Goal: Task Accomplishment & Management: Complete application form

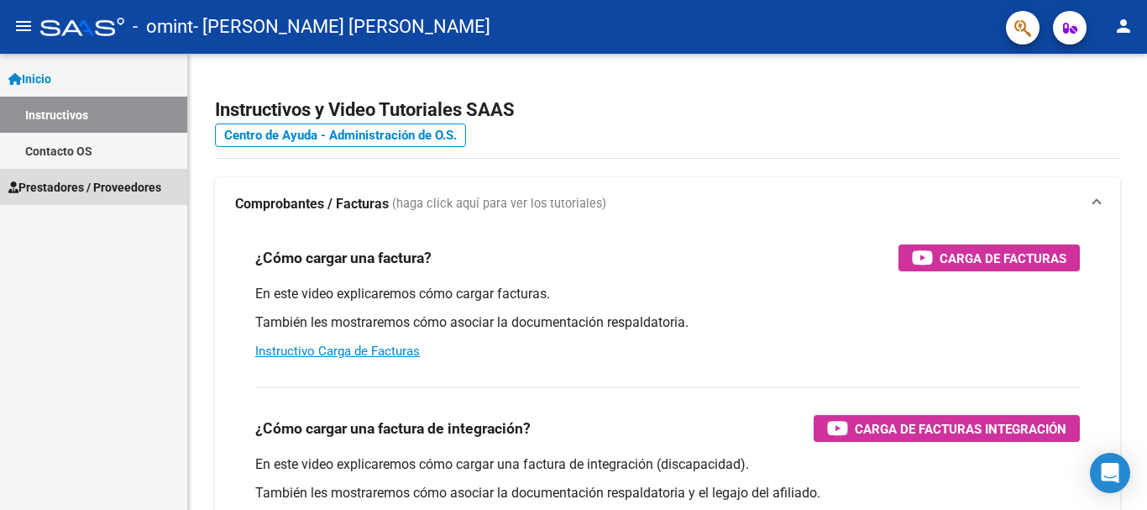
click at [113, 192] on span "Prestadores / Proveedores" at bounding box center [84, 187] width 153 height 18
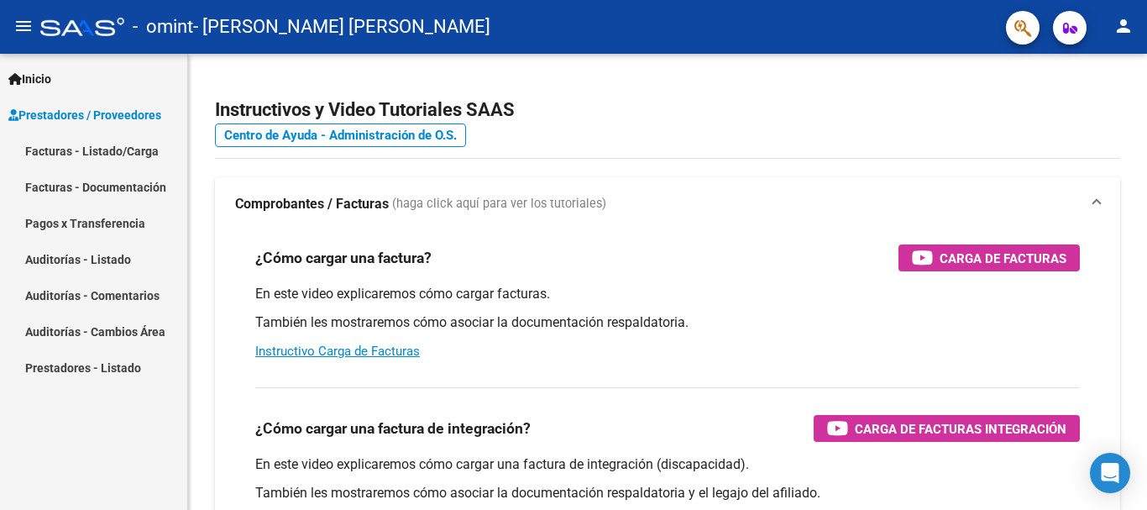
click at [130, 159] on link "Facturas - Listado/Carga" at bounding box center [93, 151] width 187 height 36
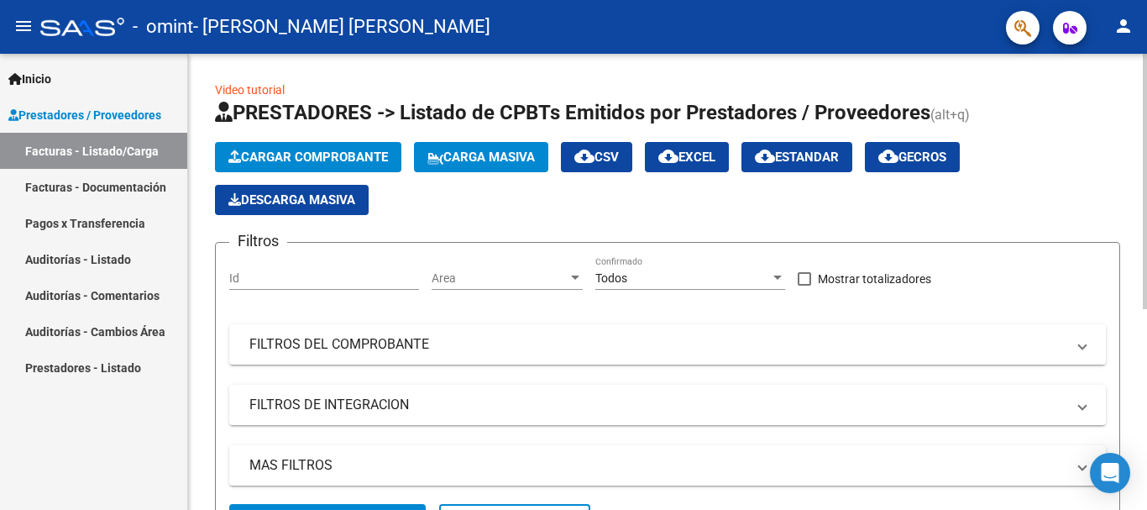
click at [266, 153] on span "Cargar Comprobante" at bounding box center [308, 156] width 160 height 15
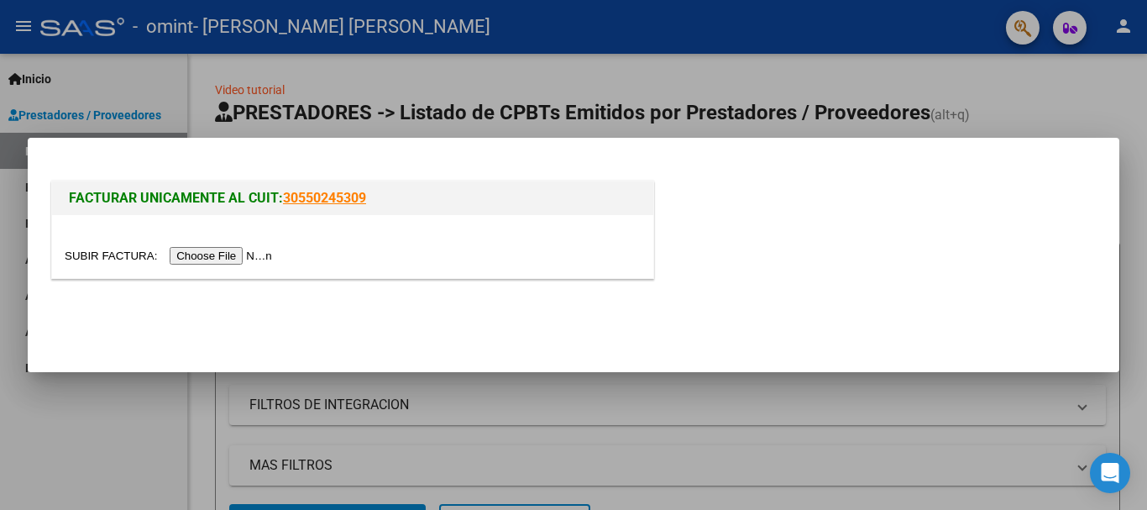
click at [261, 244] on div at bounding box center [352, 246] width 601 height 63
click at [255, 252] on input "file" at bounding box center [171, 256] width 212 height 18
click at [233, 267] on div at bounding box center [352, 246] width 601 height 63
click at [244, 260] on input "file" at bounding box center [171, 256] width 212 height 18
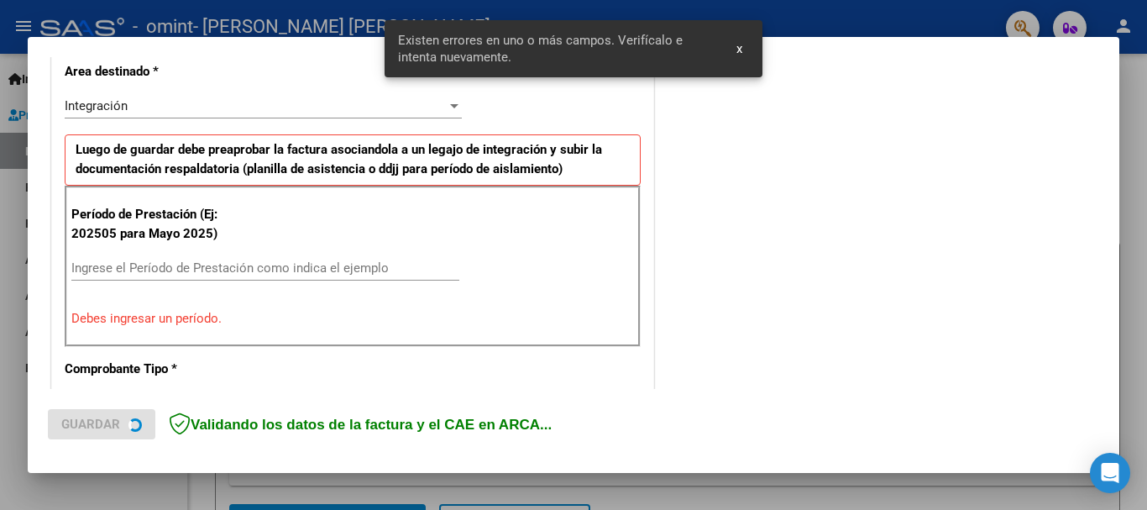
scroll to position [419, 0]
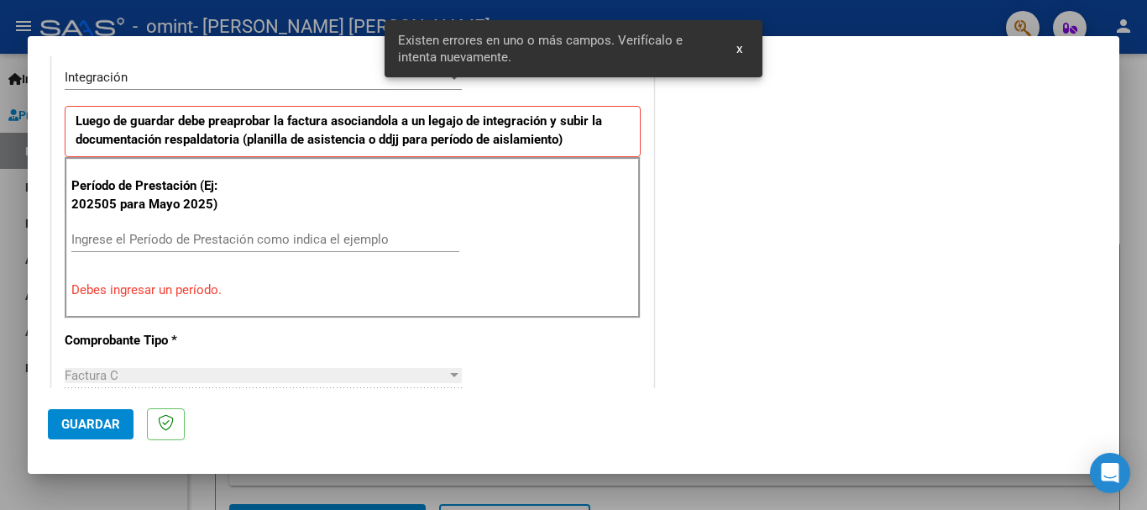
click at [223, 238] on input "Ingrese el Período de Prestación como indica el ejemplo" at bounding box center [265, 239] width 388 height 15
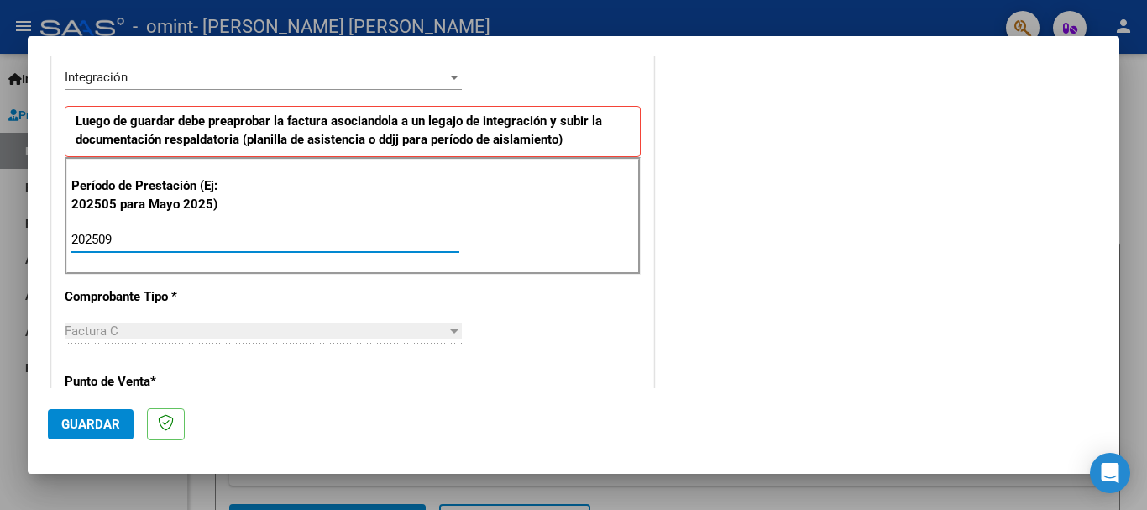
type input "202509"
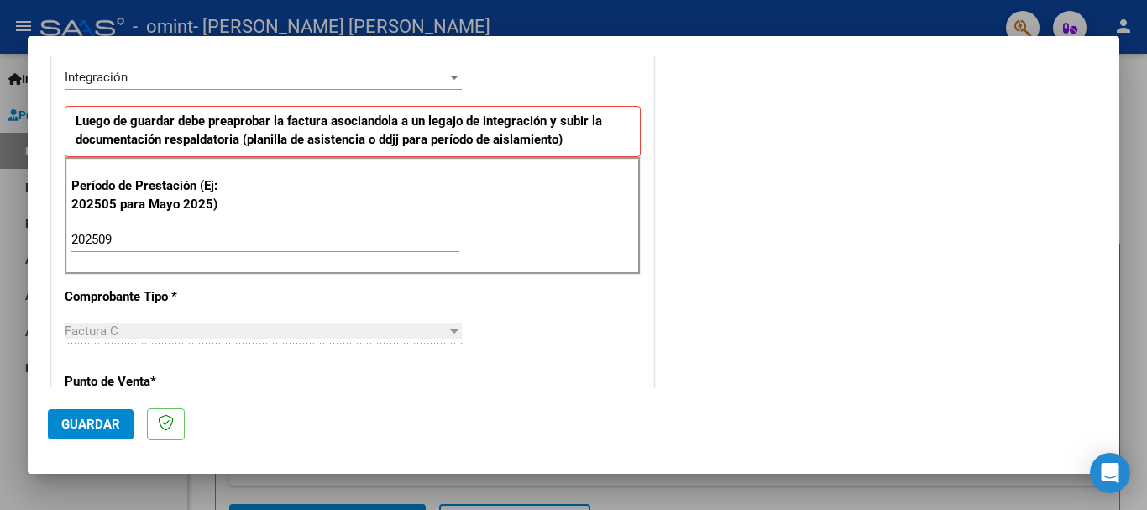
scroll to position [1091, 0]
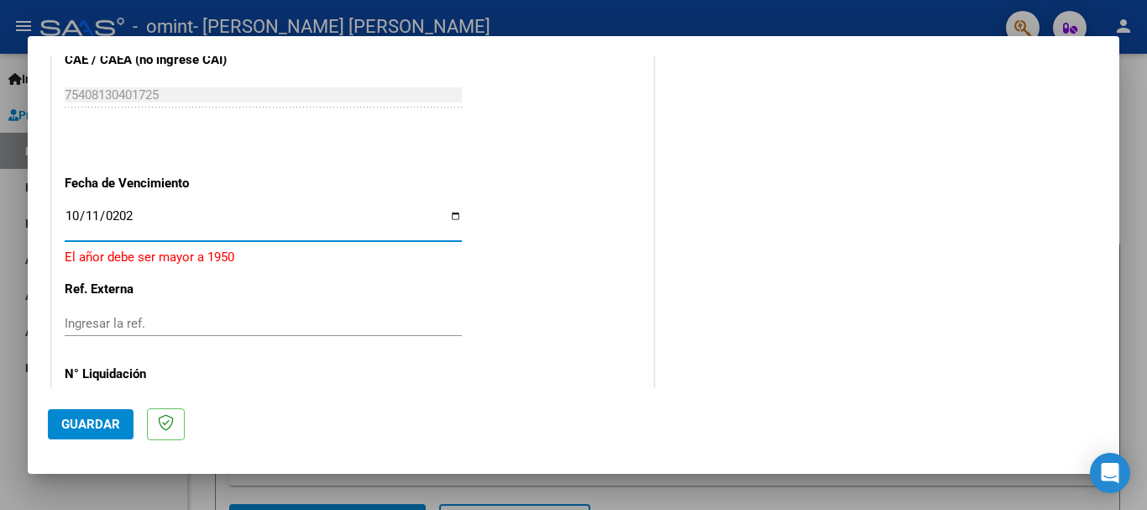
type input "[DATE]"
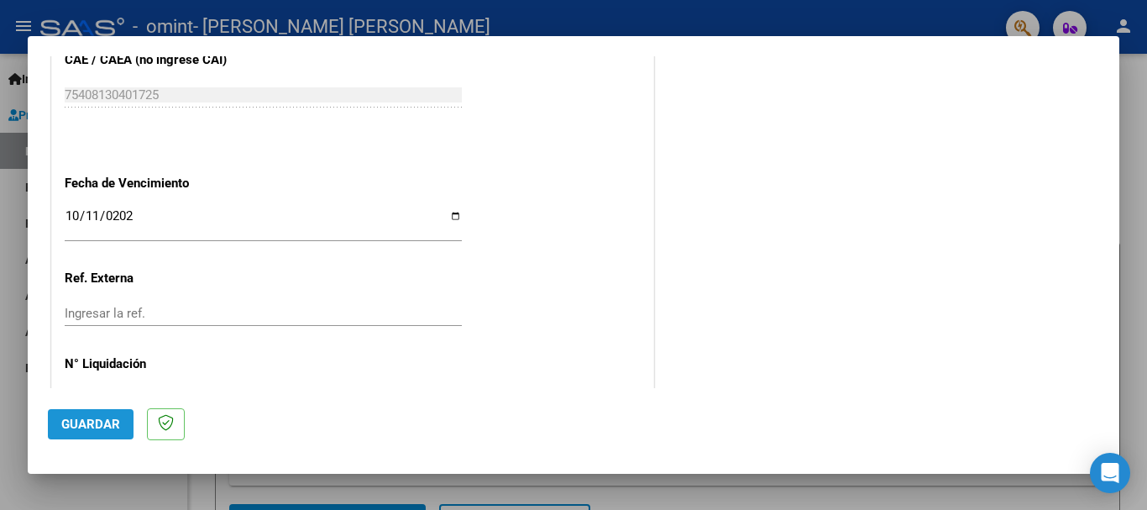
click at [119, 414] on button "Guardar" at bounding box center [91, 424] width 86 height 30
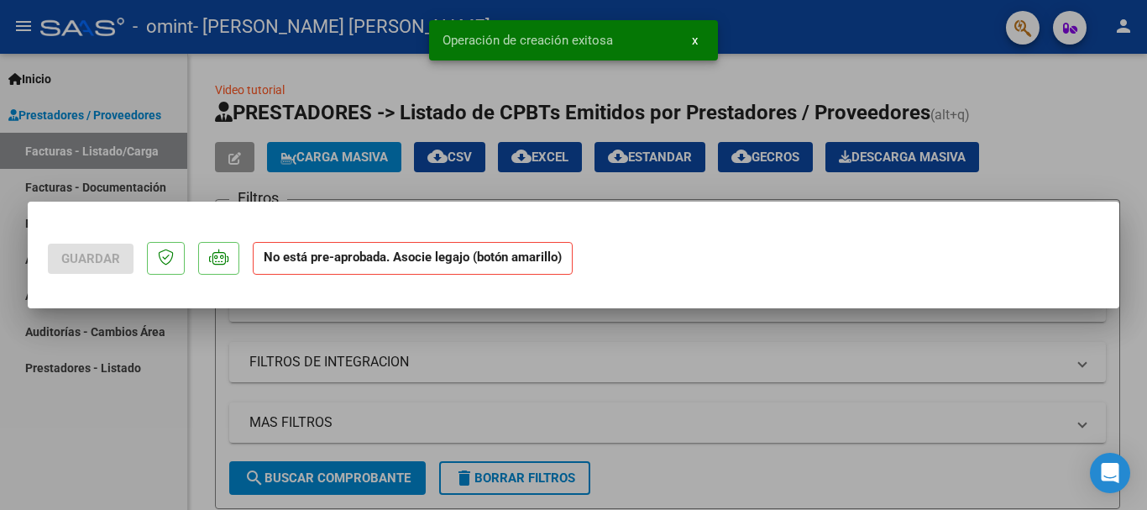
scroll to position [0, 0]
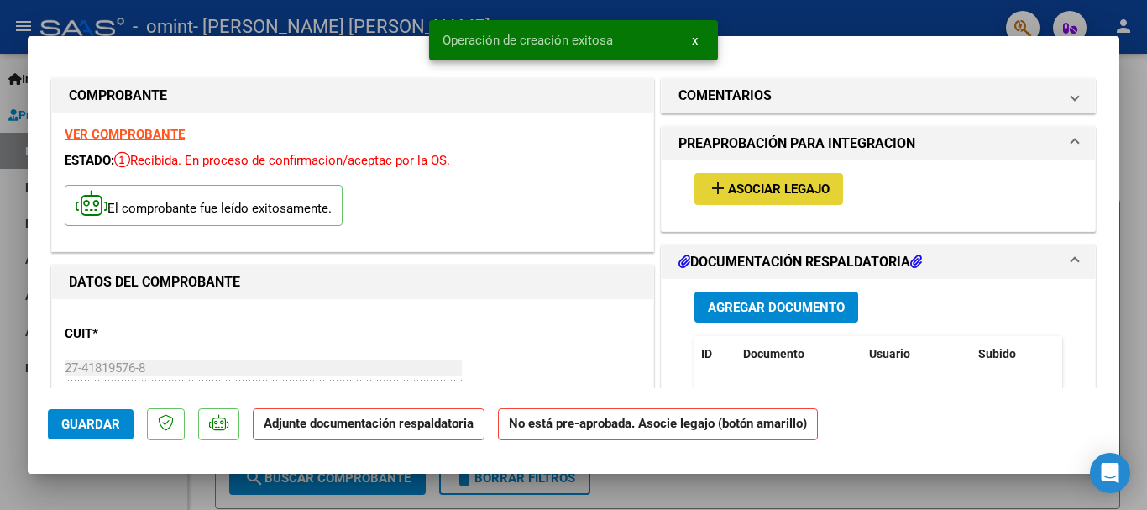
click at [790, 201] on button "add Asociar Legajo" at bounding box center [768, 188] width 149 height 31
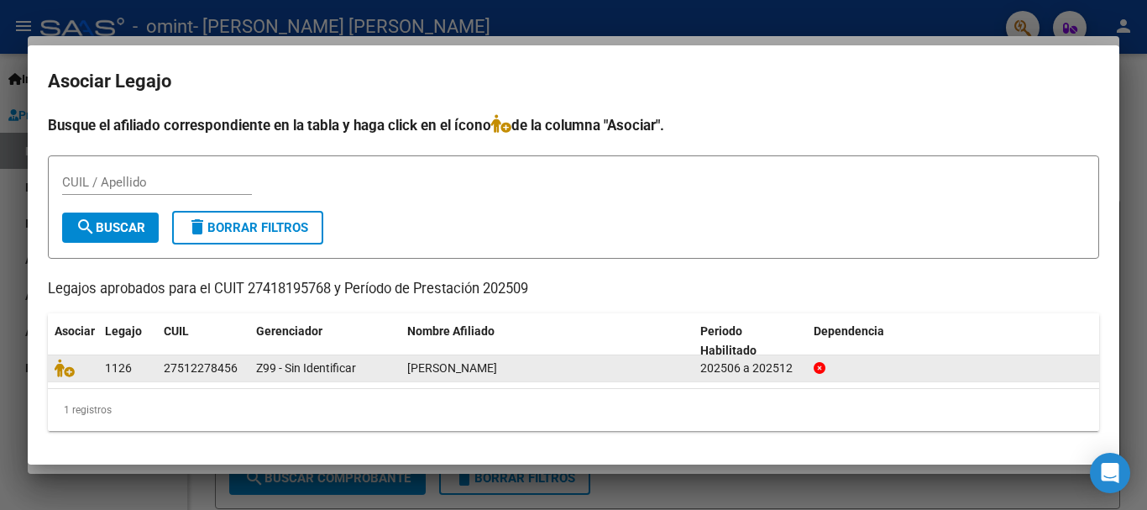
click at [67, 378] on div at bounding box center [73, 367] width 37 height 19
click at [67, 374] on icon at bounding box center [65, 367] width 20 height 18
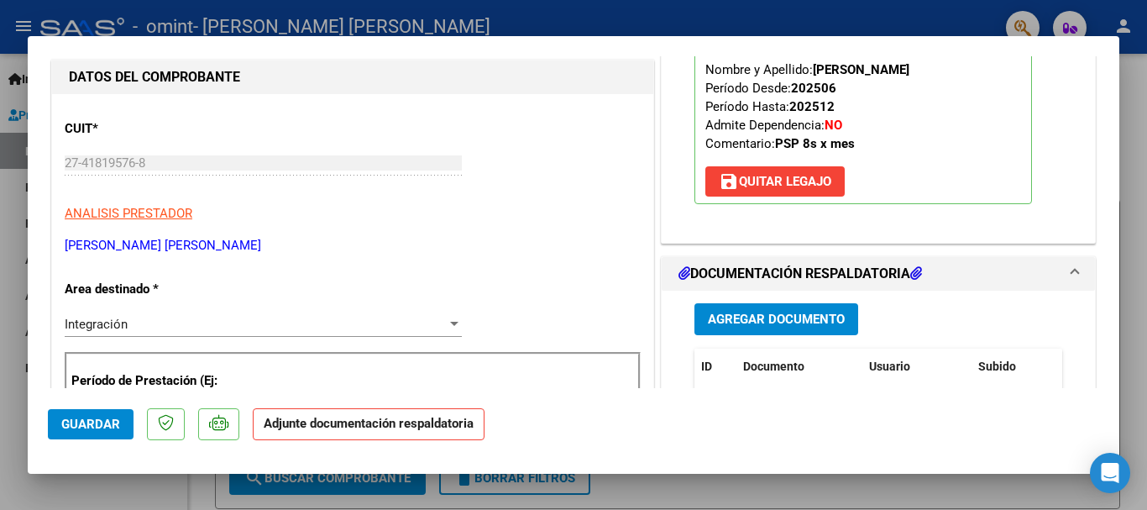
scroll to position [251, 0]
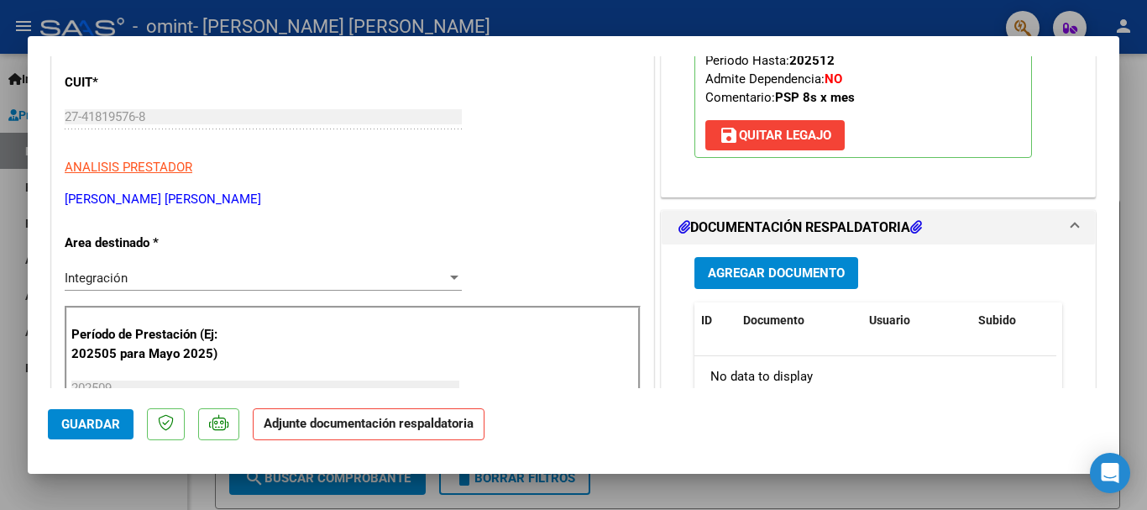
click at [1103, 174] on mat-dialog-content "COMPROBANTE VER COMPROBANTE ESTADO: Recibida. En proceso de confirmacion/acepta…" at bounding box center [573, 222] width 1091 height 332
click at [803, 278] on span "Agregar Documento" at bounding box center [776, 273] width 137 height 15
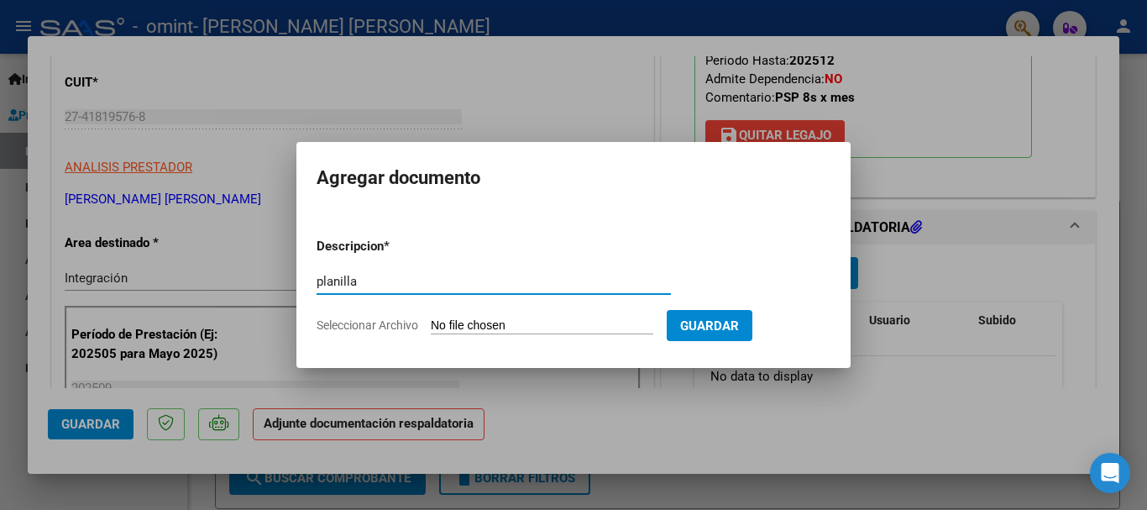
type input "planilla"
click at [555, 327] on input "Seleccionar Archivo" at bounding box center [542, 326] width 222 height 16
type input "C:\fakepath\CamScanner [DATE] 14.52.pdf"
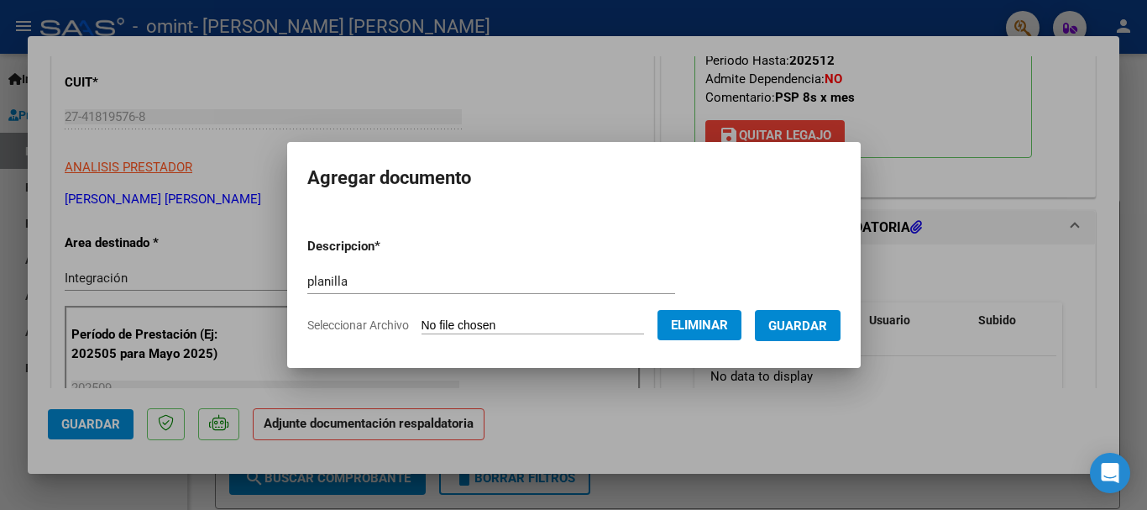
click at [803, 326] on span "Guardar" at bounding box center [797, 325] width 59 height 15
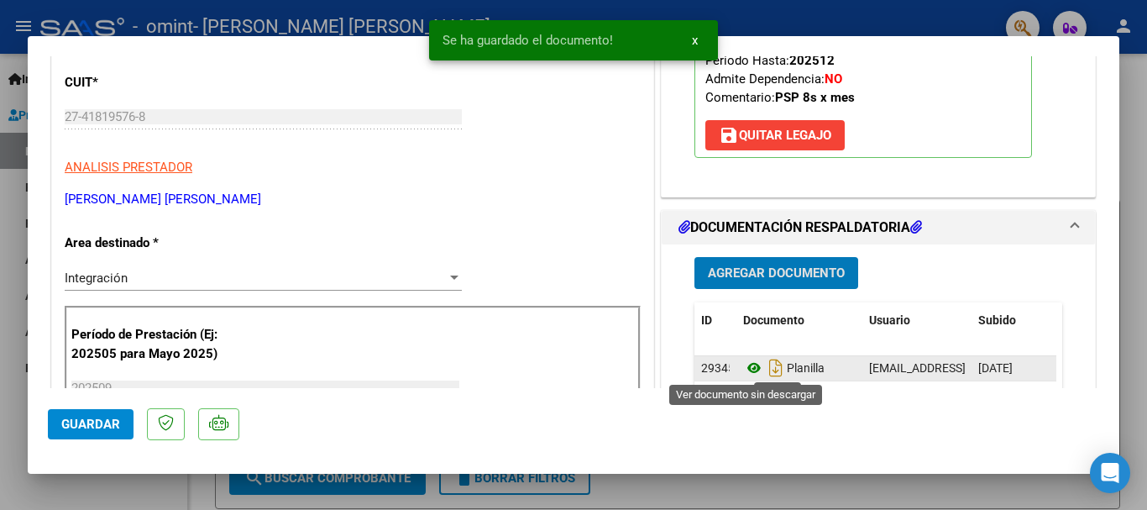
click at [743, 359] on icon at bounding box center [754, 368] width 22 height 20
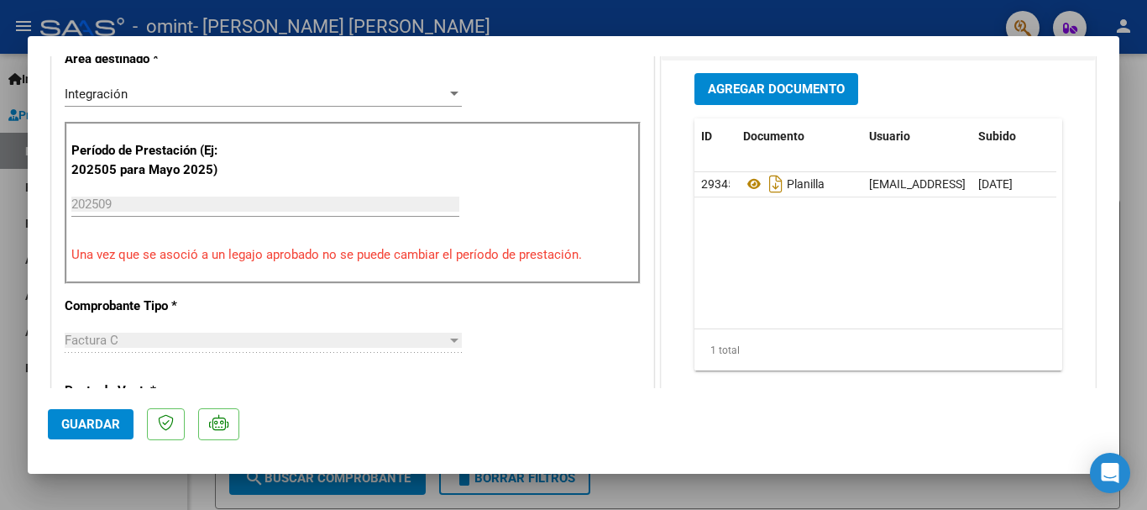
scroll to position [431, 0]
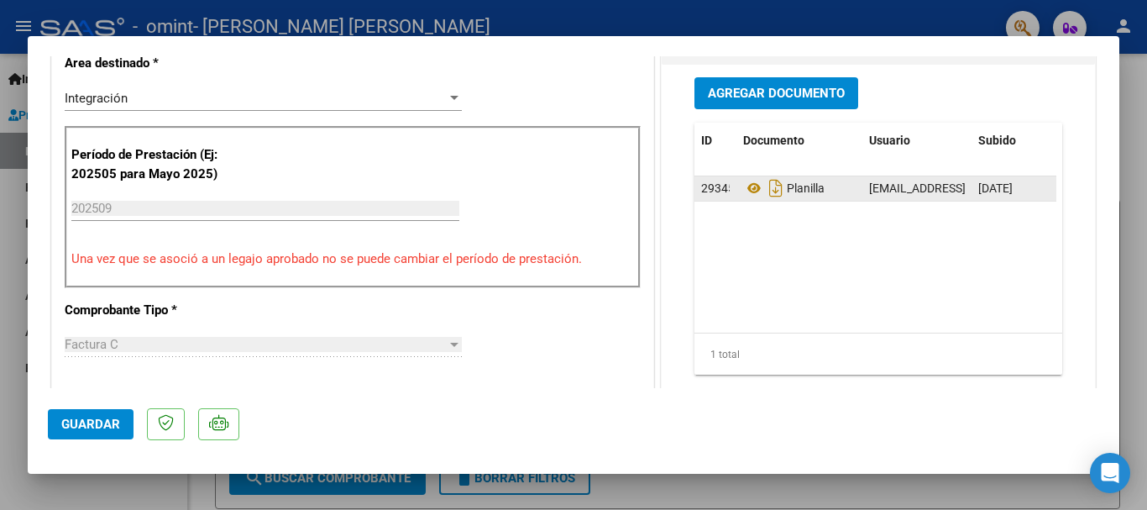
drag, startPoint x: 885, startPoint y: 186, endPoint x: 929, endPoint y: 189, distance: 43.8
click at [929, 189] on span "[EMAIL_ADDRESS][DOMAIN_NAME] - [PERSON_NAME]" at bounding box center [1011, 187] width 285 height 13
drag, startPoint x: 702, startPoint y: 189, endPoint x: 681, endPoint y: 219, distance: 36.8
click at [682, 219] on div "Agregar Documento ID Documento Usuario Subido Acción 29345 Planilla [EMAIL_ADDR…" at bounding box center [878, 232] width 393 height 335
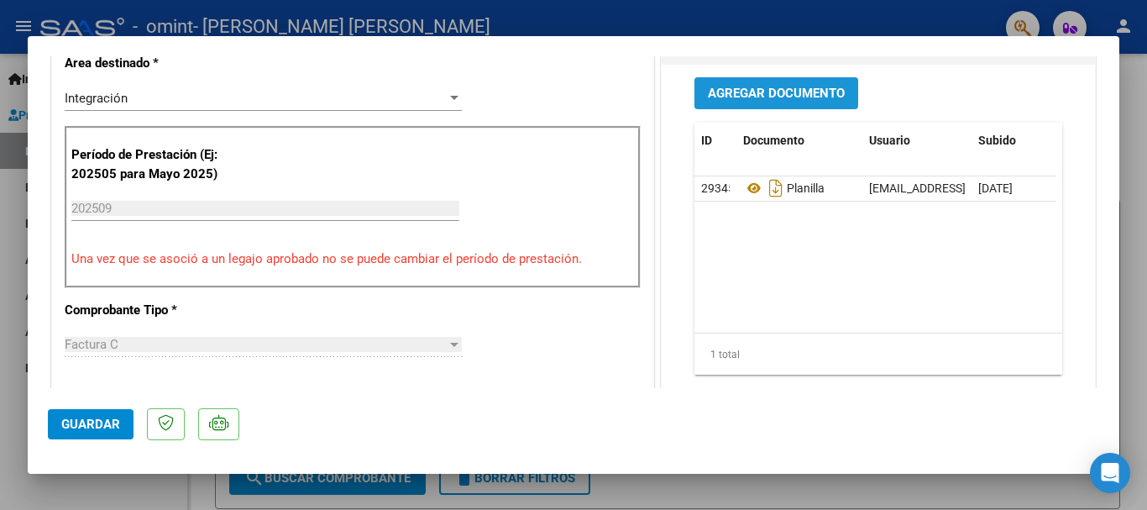
click at [808, 103] on button "Agregar Documento" at bounding box center [776, 92] width 164 height 31
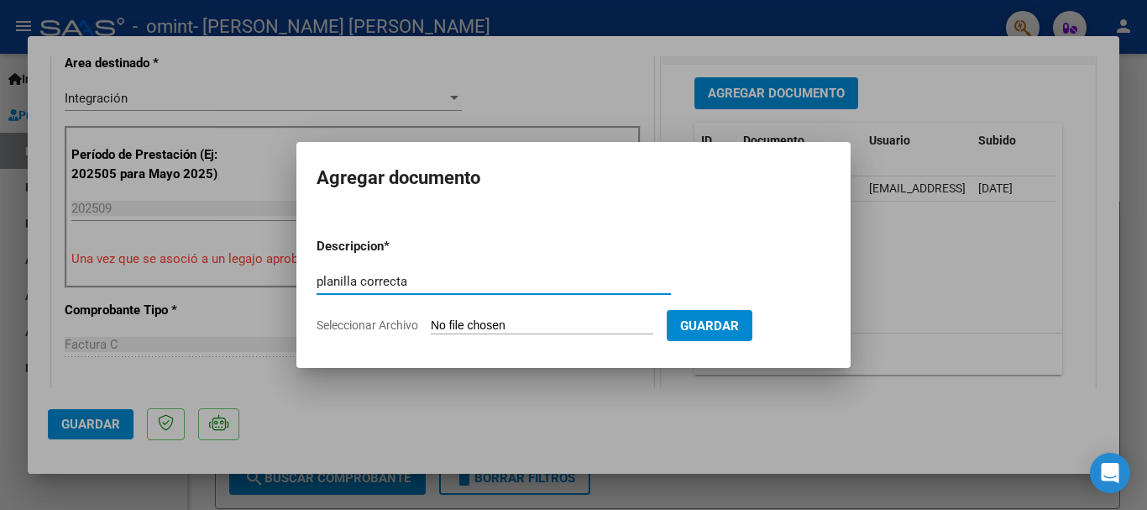
type input "planilla correcta"
click at [541, 323] on input "Seleccionar Archivo" at bounding box center [542, 326] width 222 height 16
type input "C:\fakepath\CamScanner [DATE] 13.04.pdf"
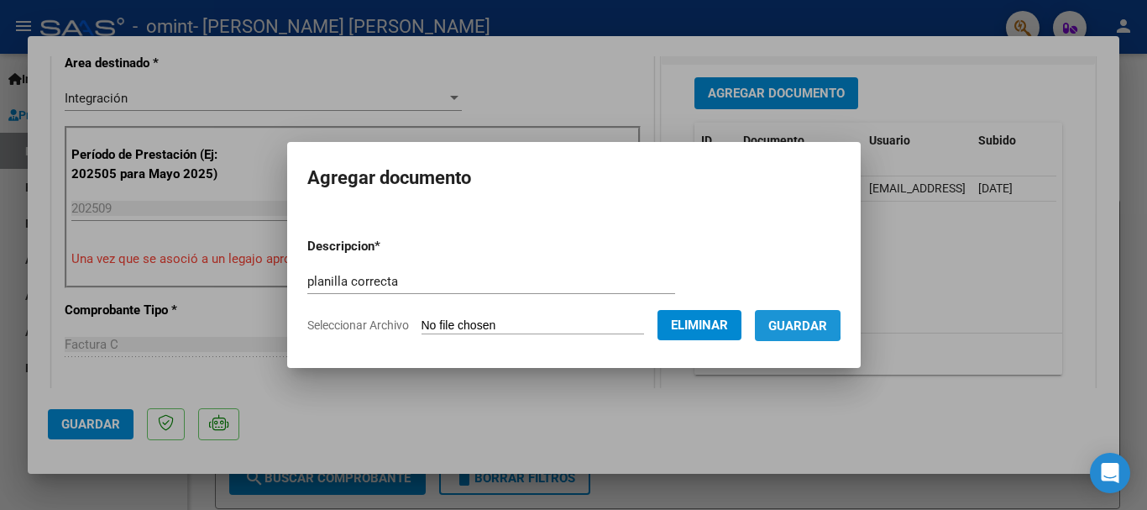
click at [793, 321] on span "Guardar" at bounding box center [797, 325] width 59 height 15
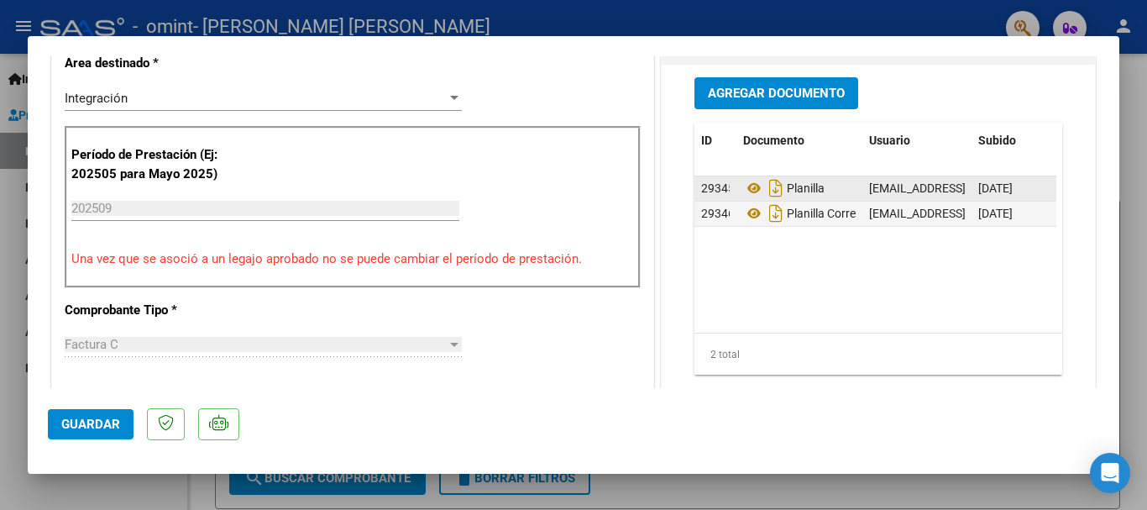
drag, startPoint x: 767, startPoint y: 195, endPoint x: 715, endPoint y: 189, distance: 51.5
drag, startPoint x: 715, startPoint y: 189, endPoint x: 1066, endPoint y: 345, distance: 384.1
click at [1066, 345] on div "Agregar Documento ID Documento Usuario Subido Acción 29345 Planilla [EMAIL_ADDR…" at bounding box center [878, 239] width 433 height 348
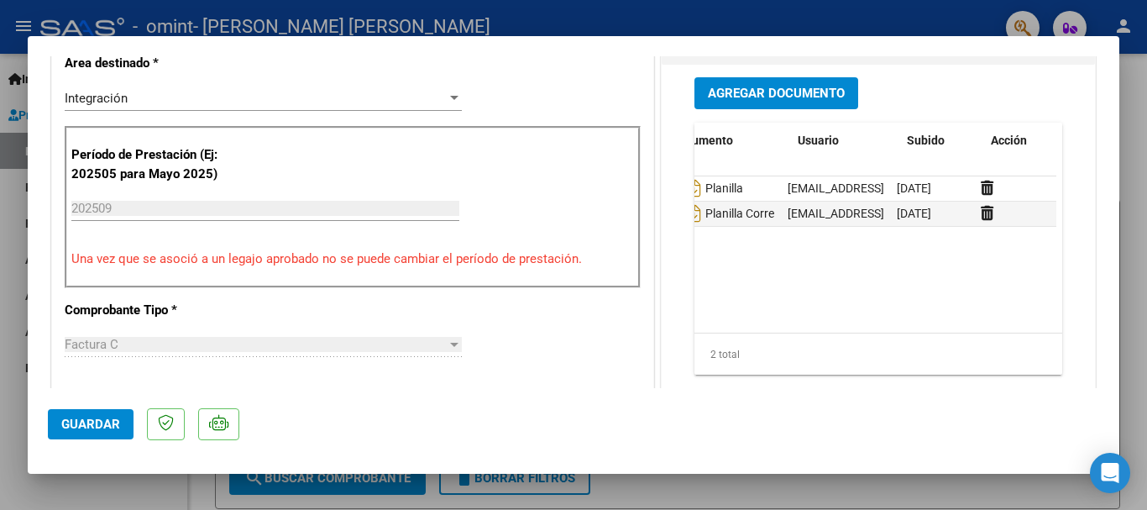
scroll to position [0, 83]
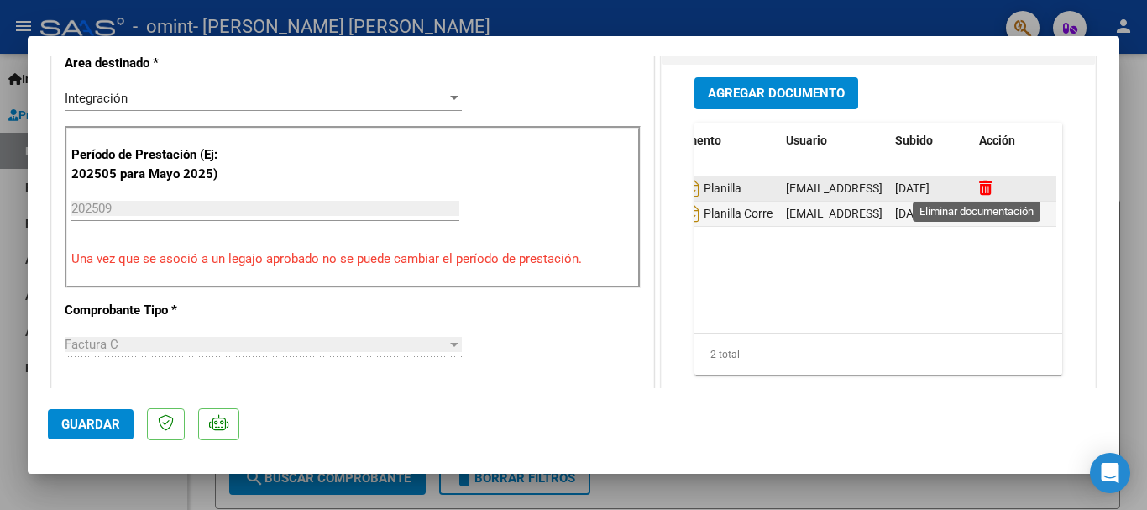
click at [983, 184] on icon at bounding box center [985, 188] width 13 height 16
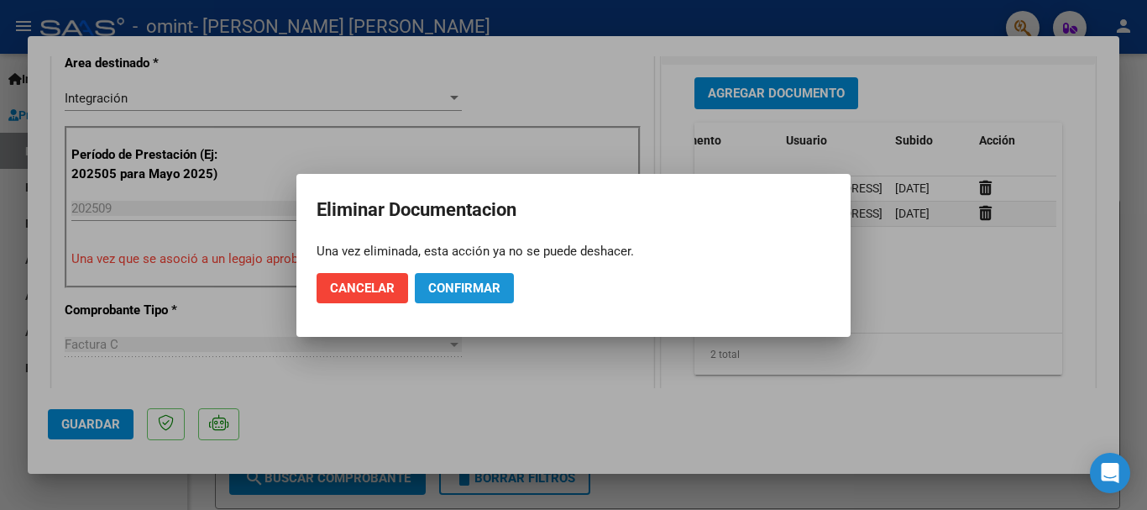
click at [453, 279] on button "Confirmar" at bounding box center [464, 288] width 99 height 30
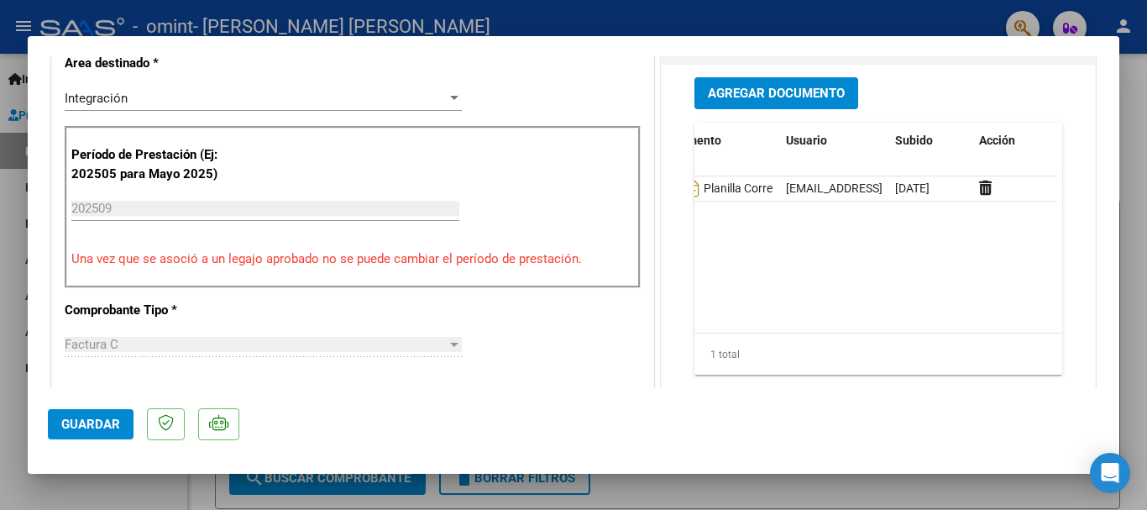
click at [501, 312] on div "CUIT * 27-41819576-8 Ingresar CUIT ANALISIS PRESTADOR [PERSON_NAME] [PERSON_NAM…" at bounding box center [352, 496] width 601 height 1256
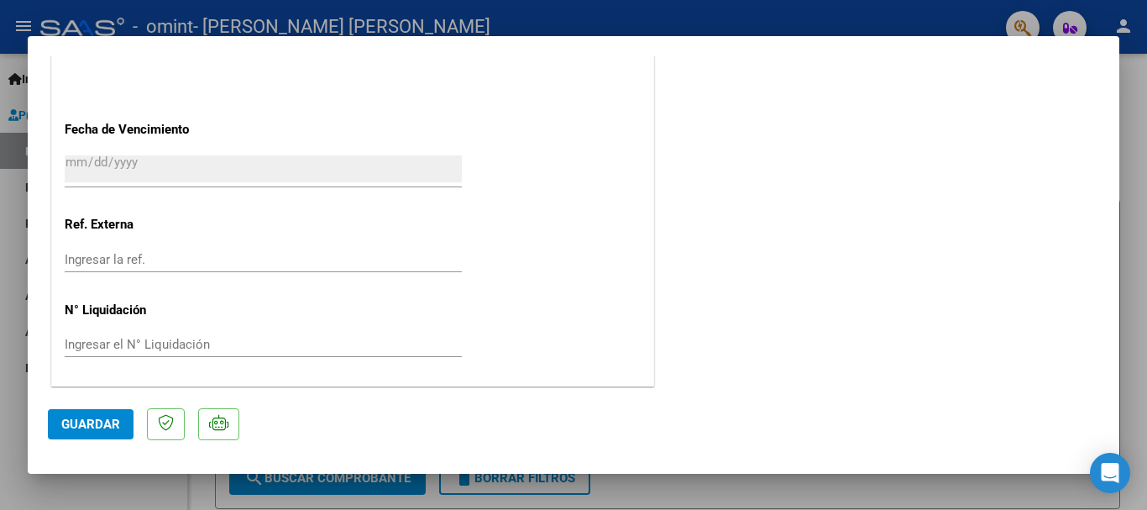
scroll to position [1171, 0]
click at [115, 429] on span "Guardar" at bounding box center [90, 423] width 59 height 15
click at [1124, 107] on div at bounding box center [573, 255] width 1147 height 510
type input "$ 0,00"
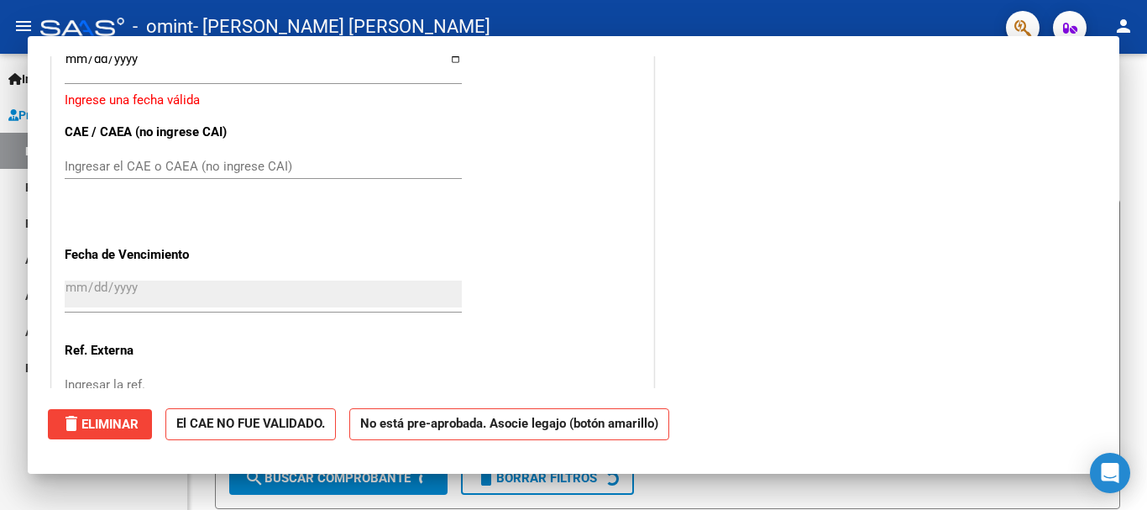
scroll to position [0, 0]
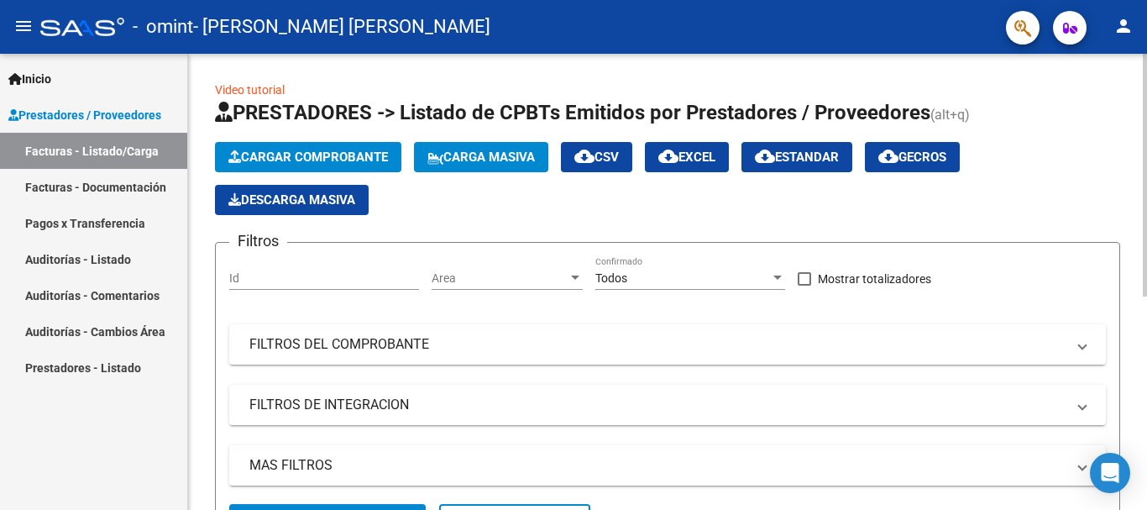
drag, startPoint x: 1142, startPoint y: 267, endPoint x: 1144, endPoint y: 277, distance: 10.4
click at [1144, 277] on div "Video tutorial PRESTADORES -> Listado de CPBTs Emitidos por Prestadores / Prove…" at bounding box center [669, 475] width 963 height 842
click at [1144, 277] on div at bounding box center [1145, 175] width 4 height 243
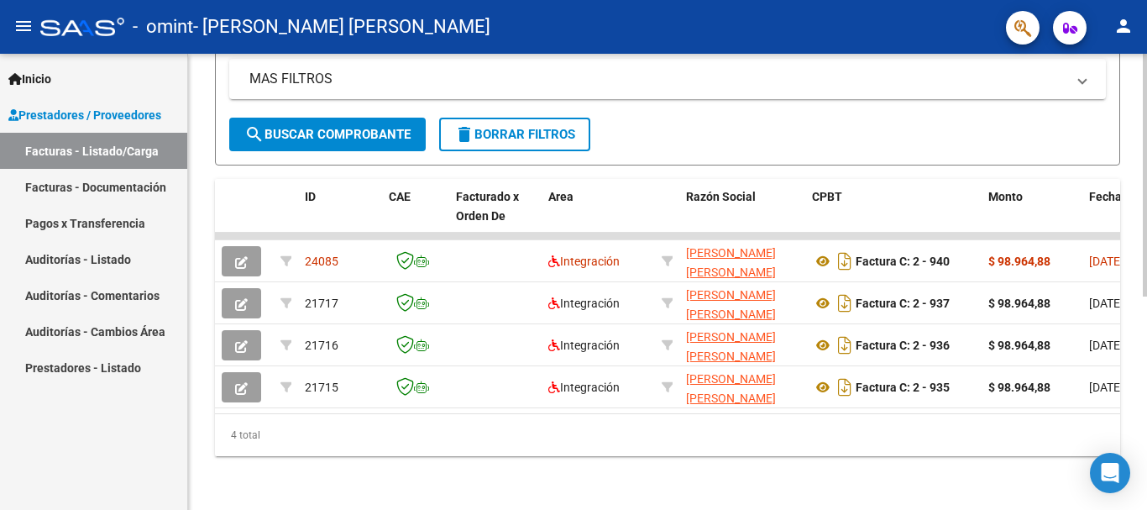
click at [1146, 301] on div at bounding box center [1145, 282] width 4 height 456
click at [1146, 301] on div at bounding box center [1145, 388] width 4 height 243
click at [802, 452] on div "4 total" at bounding box center [667, 435] width 905 height 42
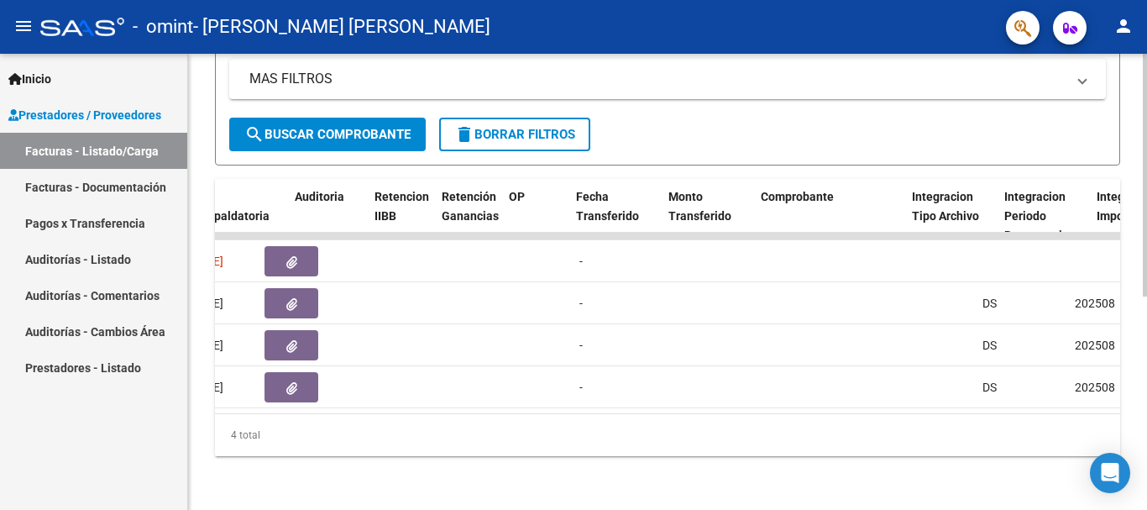
scroll to position [0, 259]
